Goal: Information Seeking & Learning: Learn about a topic

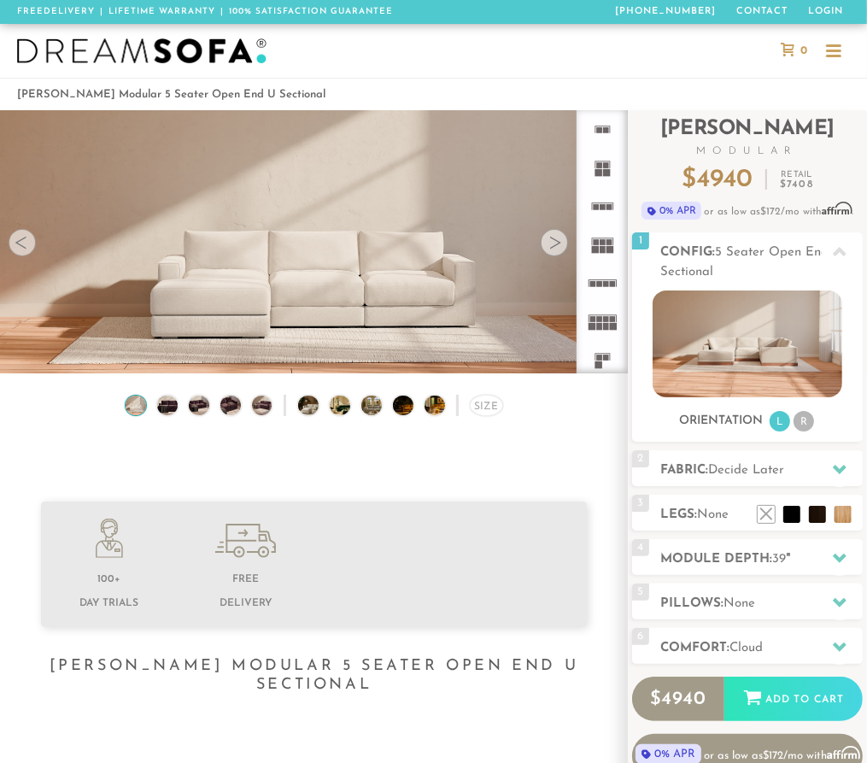
scroll to position [16377, 857]
drag, startPoint x: 619, startPoint y: 144, endPoint x: 624, endPoint y: 155, distance: 13.0
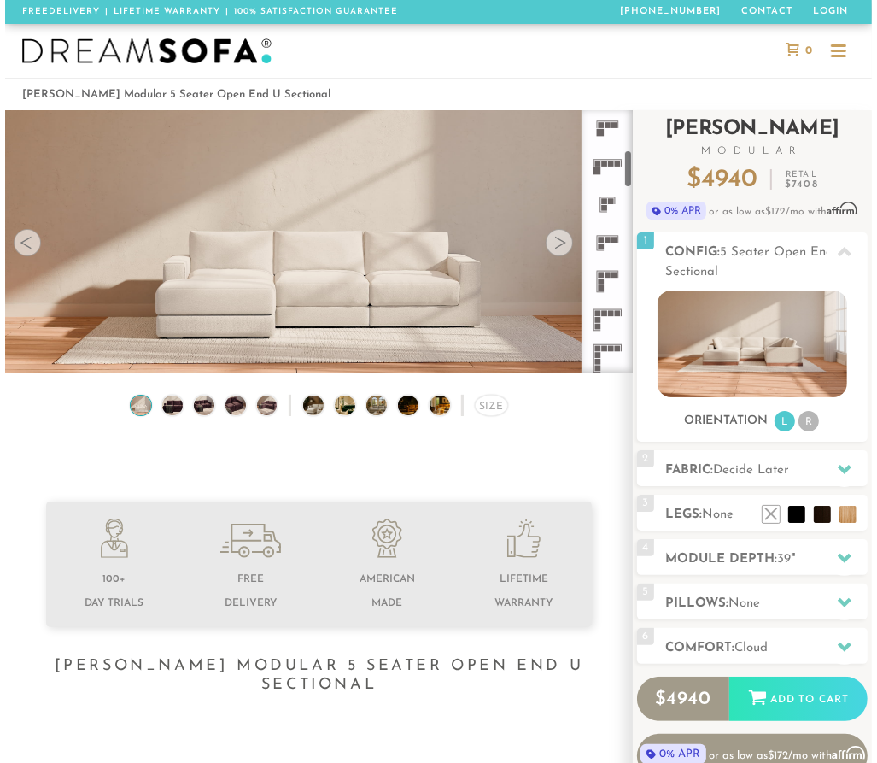
scroll to position [289, 0]
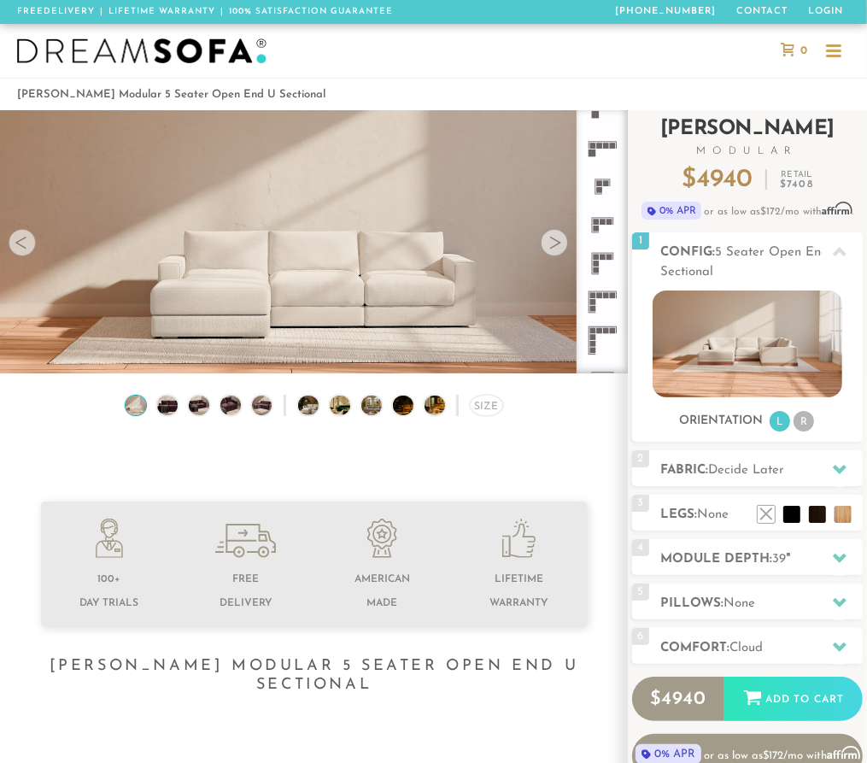
drag, startPoint x: 625, startPoint y: 142, endPoint x: 629, endPoint y: 184, distance: 42.0
click at [629, 184] on div "Introducing [PERSON_NAME] Modular $ 4940 Retail $ 7408 $ 4940 Retail $ 7408 0% …" at bounding box center [747, 450] width 239 height 681
click at [591, 146] on rect at bounding box center [593, 146] width 6 height 6
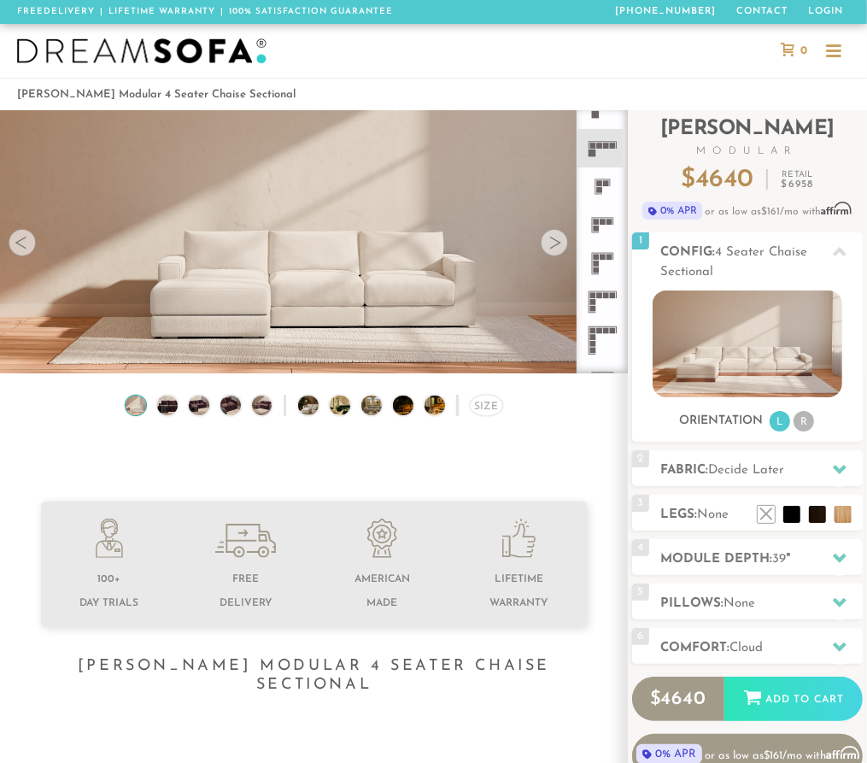
click at [599, 146] on rect at bounding box center [599, 146] width 6 height 6
click at [598, 146] on rect at bounding box center [599, 146] width 6 height 6
click at [481, 409] on div "Size" at bounding box center [486, 406] width 33 height 22
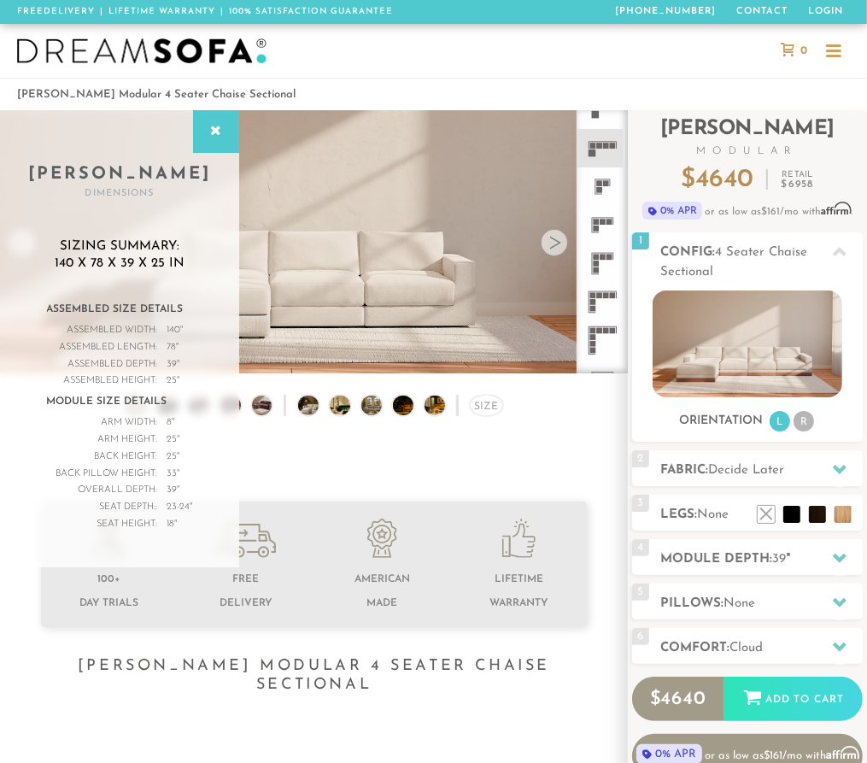
click at [373, 314] on img at bounding box center [314, 374] width 628 height 628
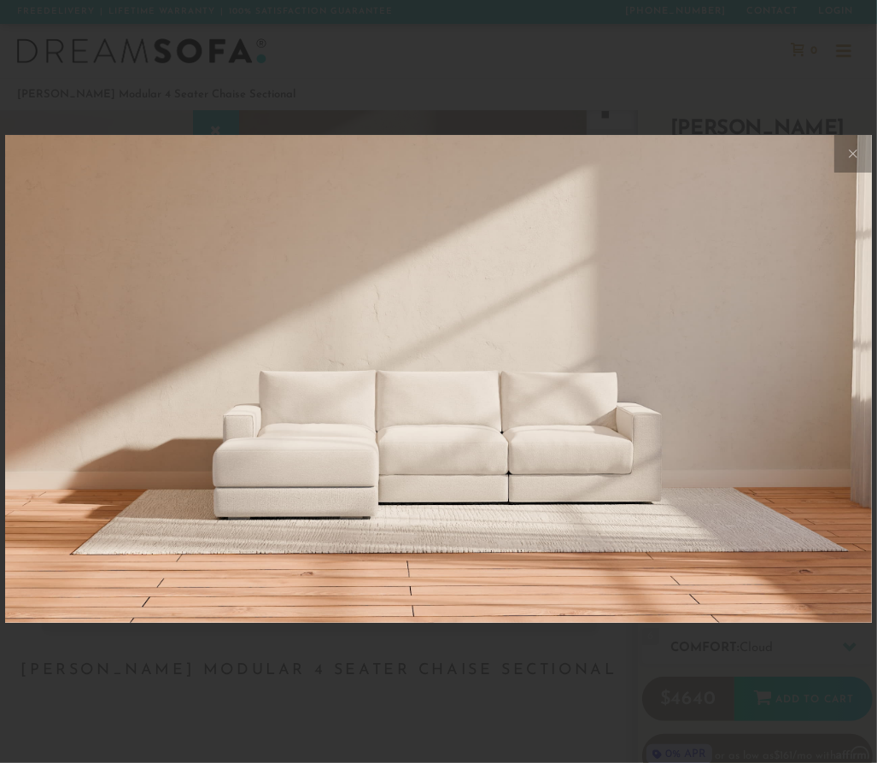
scroll to position [16477, 867]
